Goal: Task Accomplishment & Management: Manage account settings

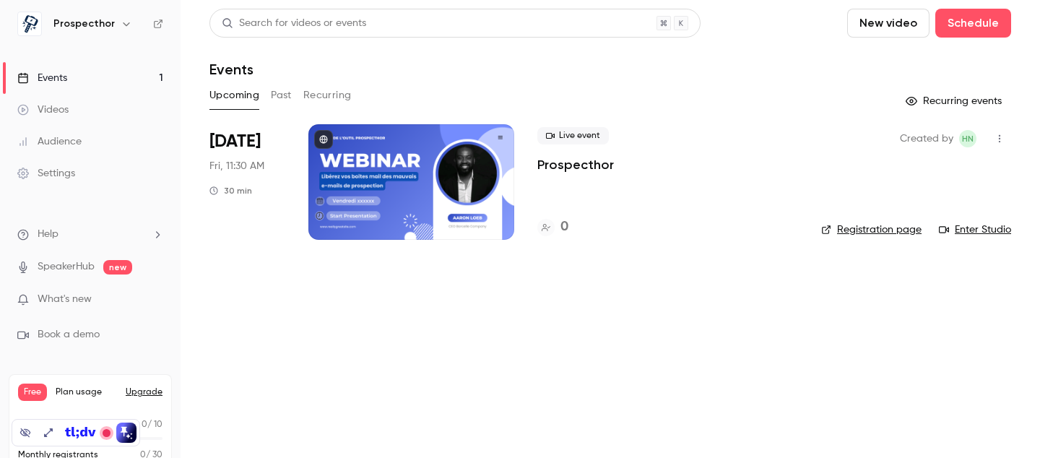
click at [386, 174] on div at bounding box center [411, 182] width 206 height 116
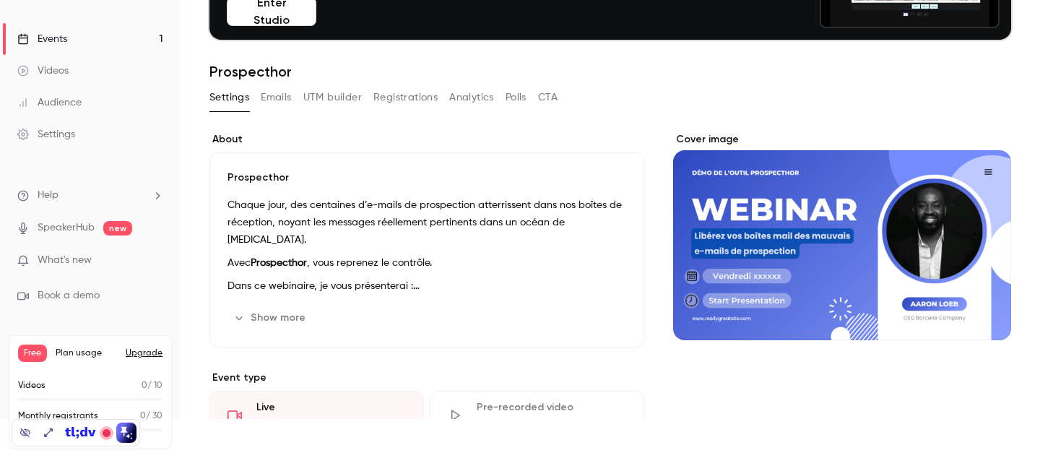
scroll to position [84, 0]
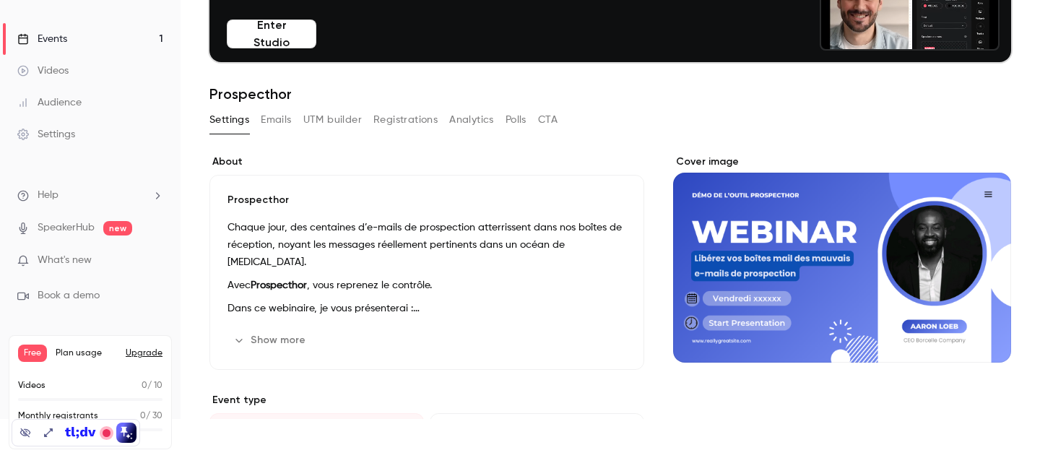
click at [274, 344] on button "Show more" at bounding box center [271, 340] width 87 height 23
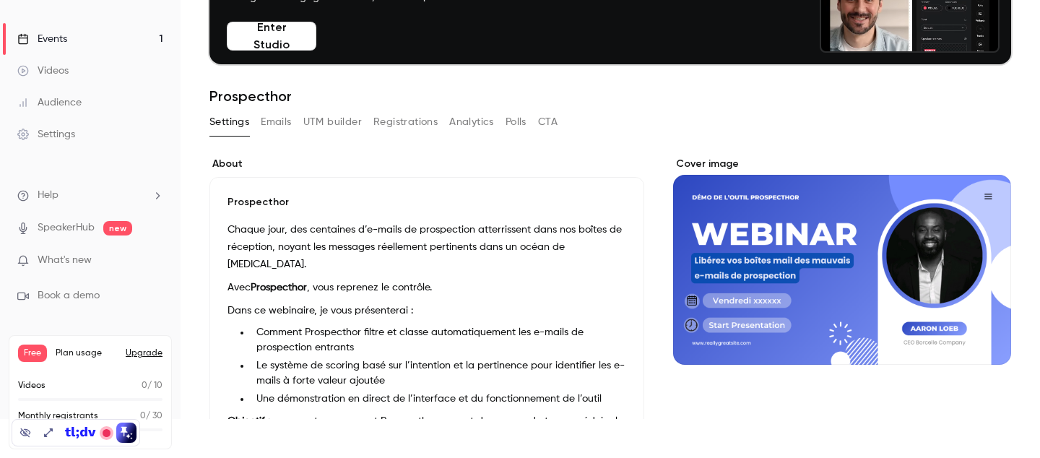
scroll to position [0, 0]
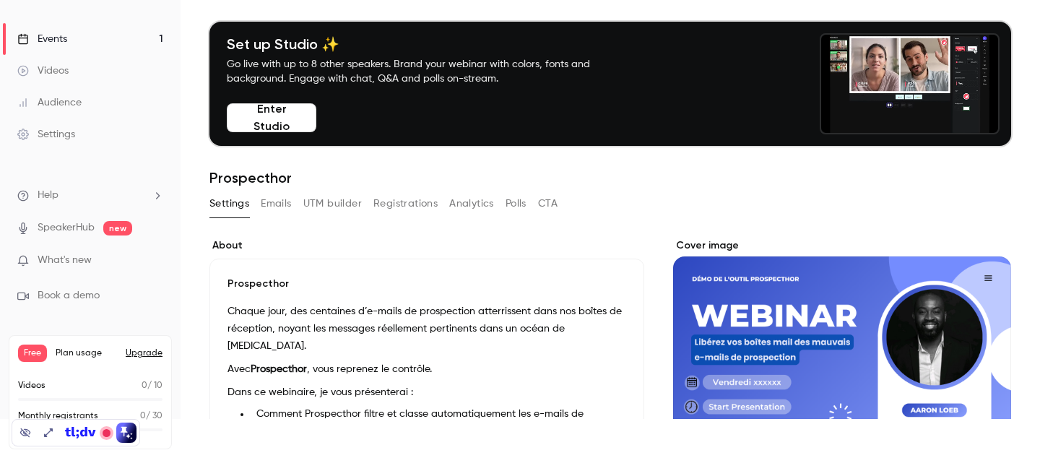
click at [74, 44] on link "Events 1" at bounding box center [90, 39] width 181 height 32
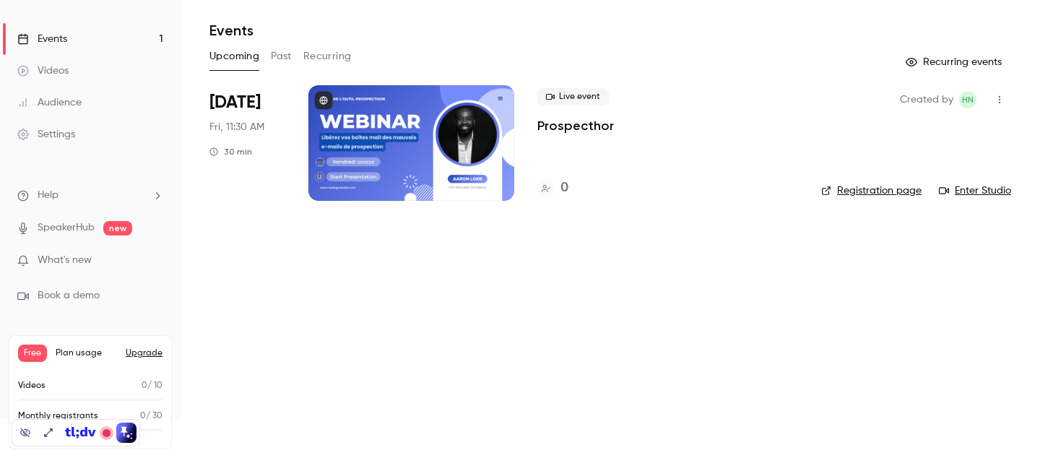
click at [288, 54] on button "Past" at bounding box center [281, 56] width 21 height 23
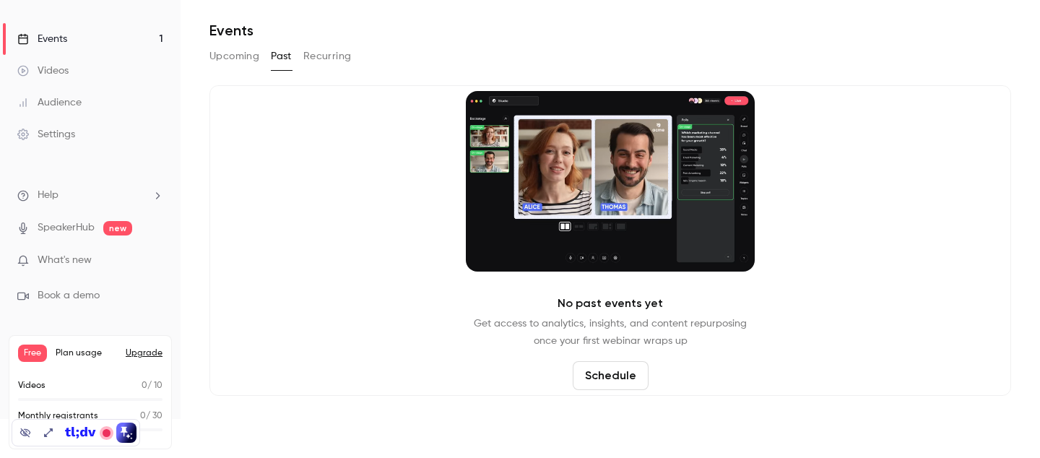
click at [324, 55] on button "Recurring" at bounding box center [327, 56] width 48 height 23
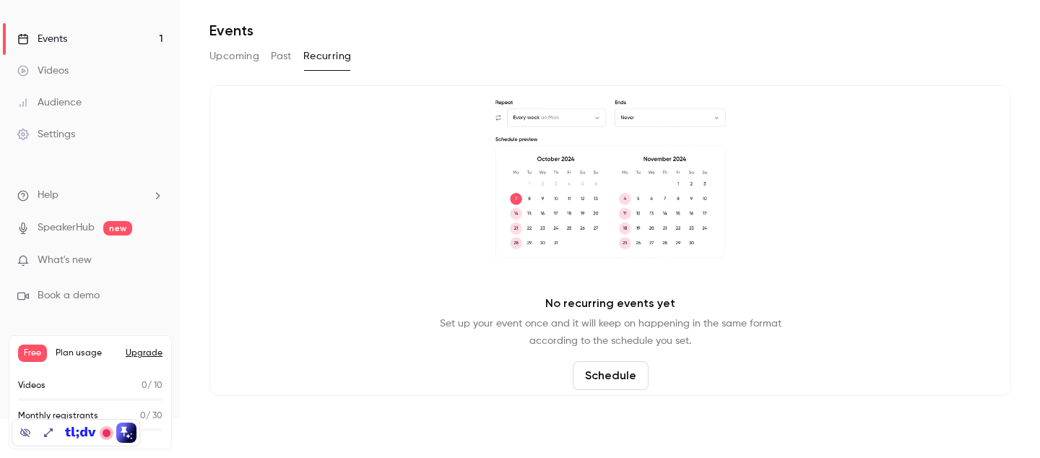
click at [241, 55] on button "Upcoming" at bounding box center [234, 56] width 50 height 23
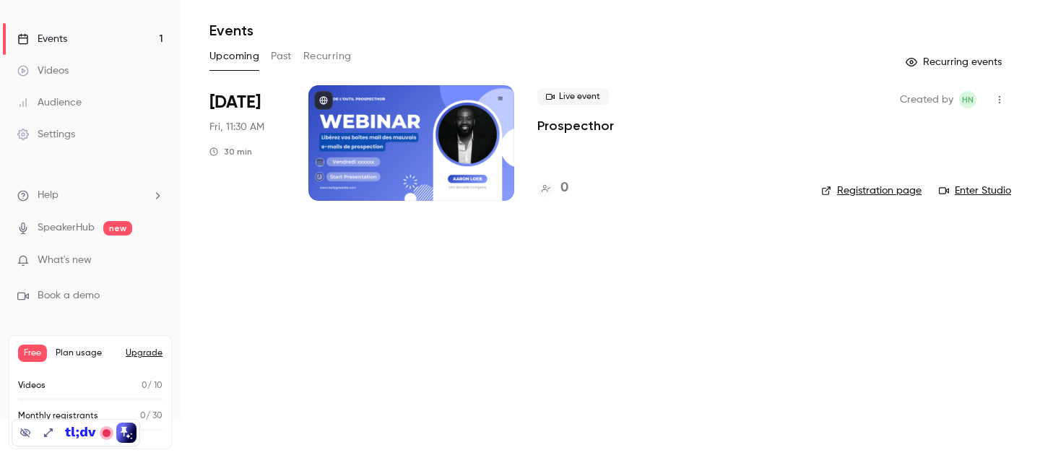
click at [75, 100] on div "Audience" at bounding box center [49, 102] width 64 height 14
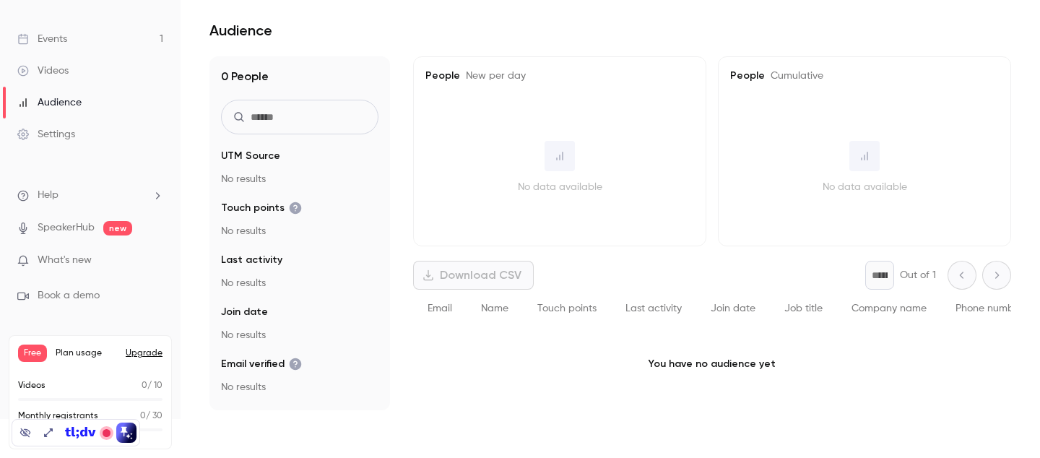
click at [69, 133] on div "Settings" at bounding box center [46, 134] width 58 height 14
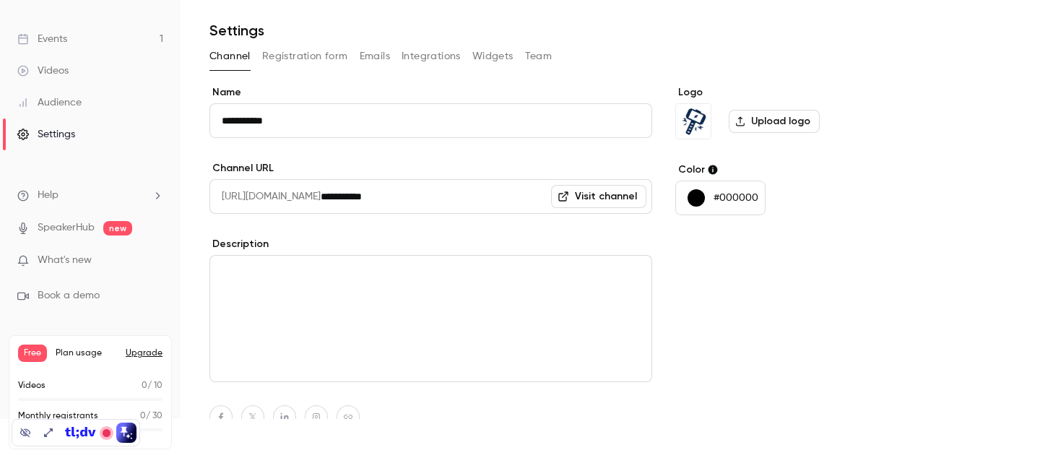
click at [309, 53] on button "Registration form" at bounding box center [305, 56] width 86 height 23
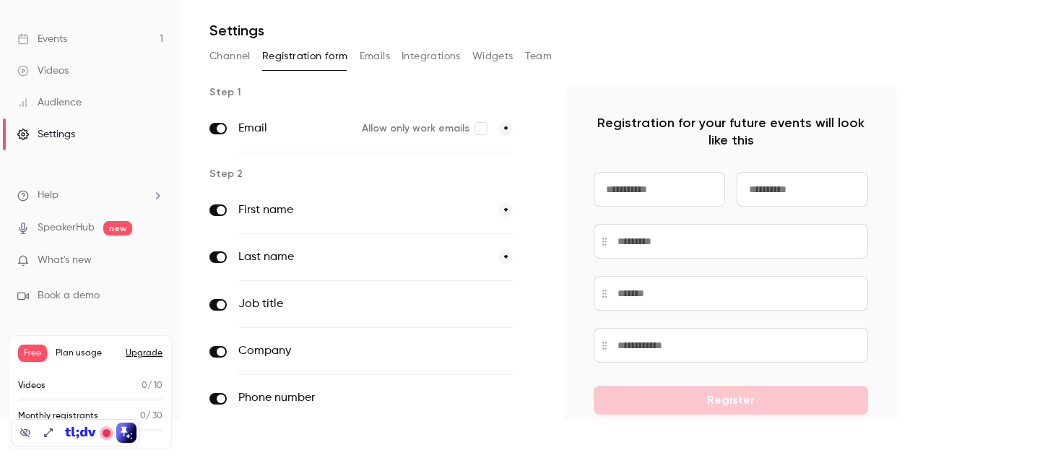
click at [384, 49] on button "Emails" at bounding box center [375, 56] width 30 height 23
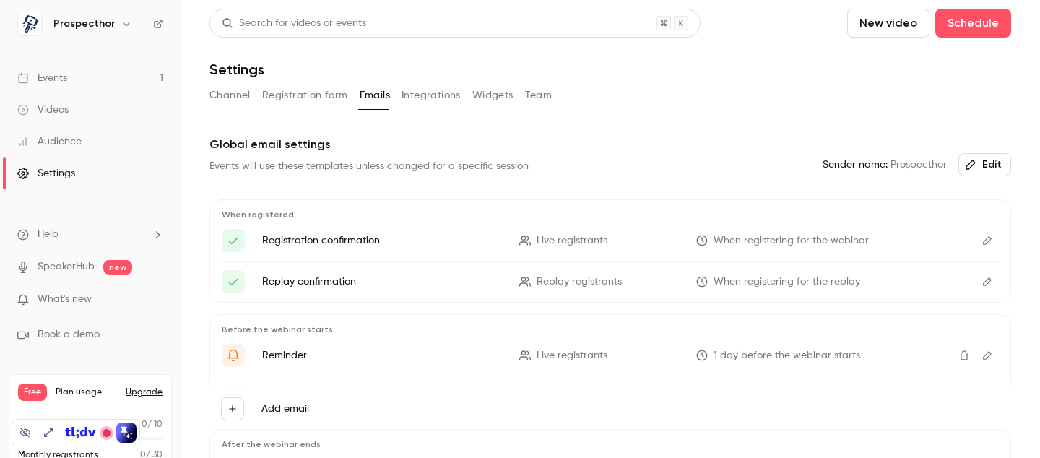
click at [230, 96] on button "Channel" at bounding box center [229, 95] width 41 height 23
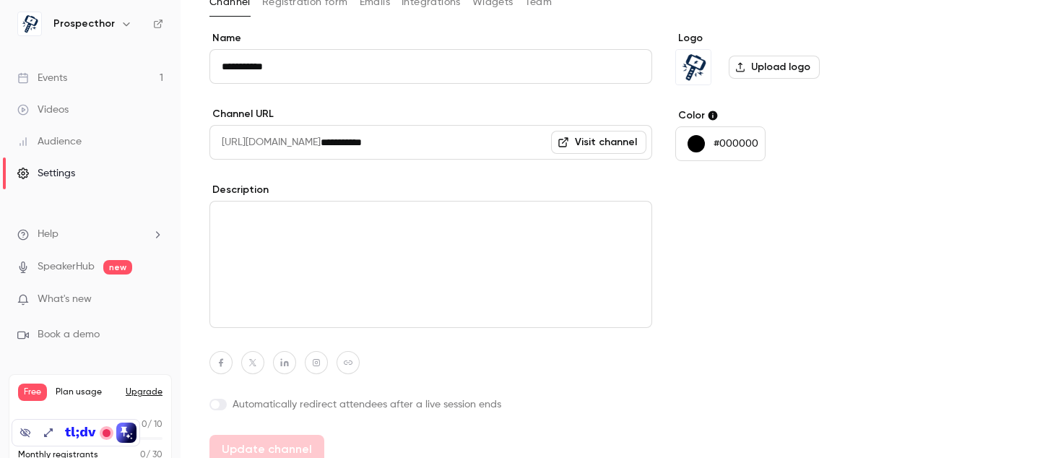
scroll to position [108, 0]
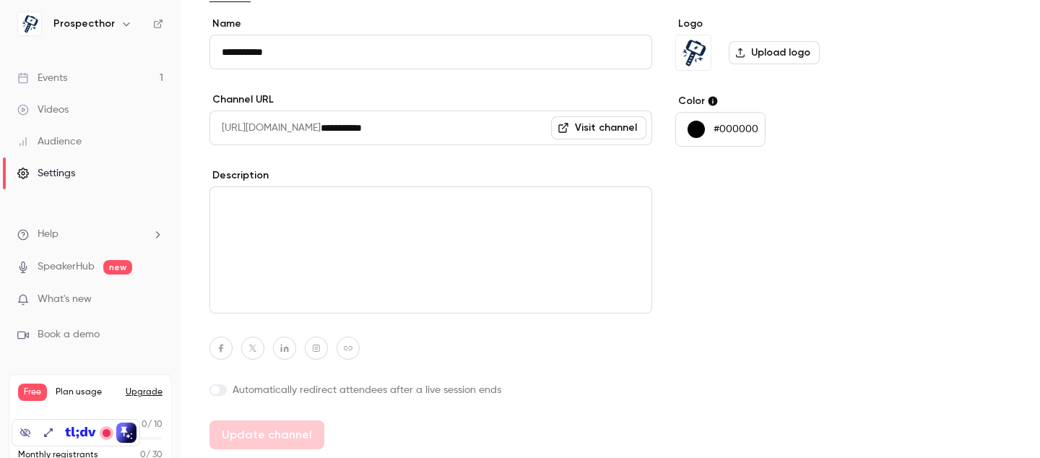
click at [576, 133] on link "Visit channel" at bounding box center [598, 127] width 95 height 23
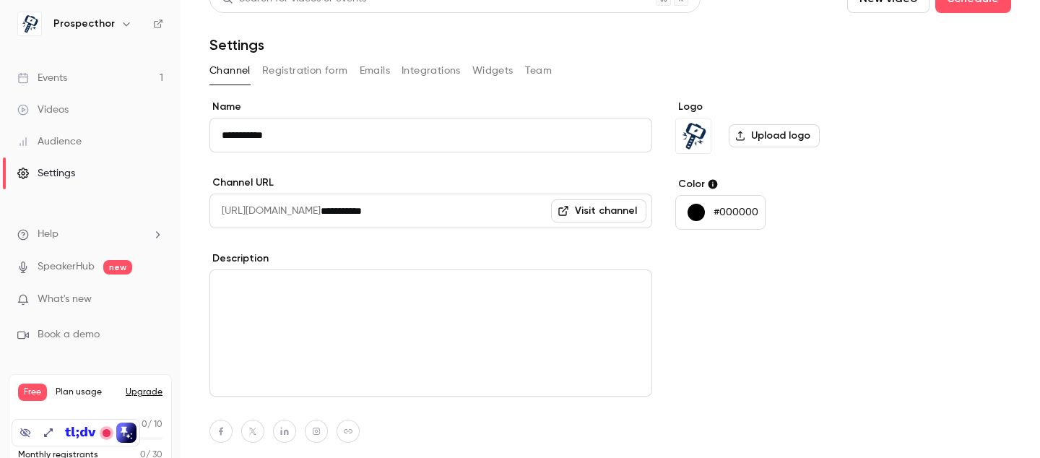
scroll to position [0, 0]
